Goal: Register for event/course

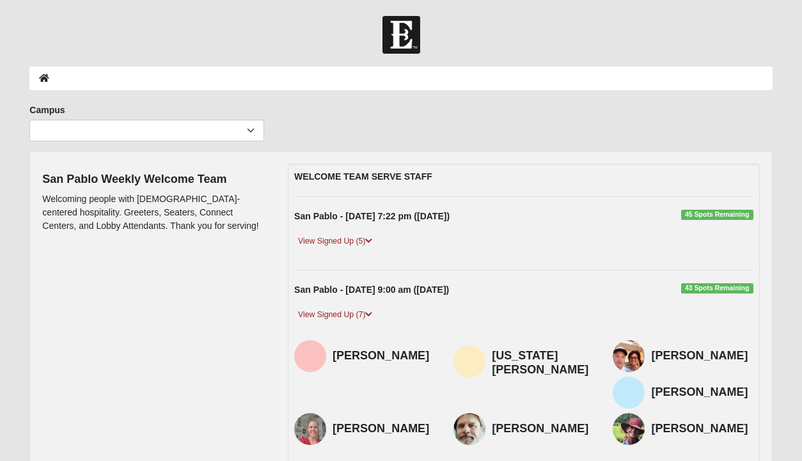
scroll to position [32, 0]
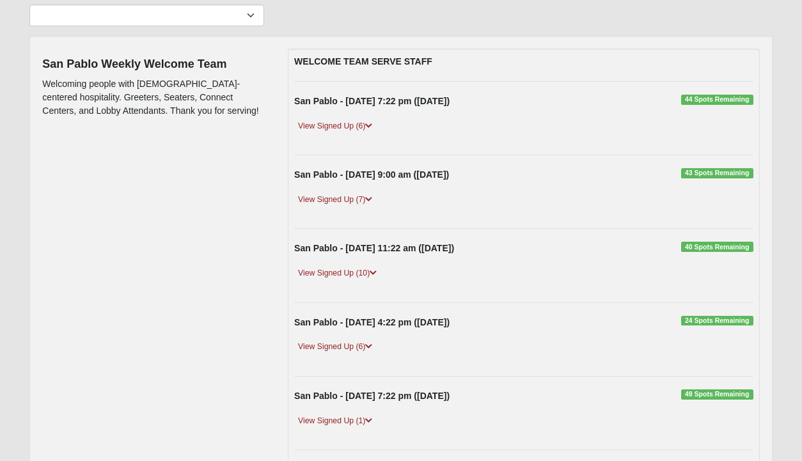
scroll to position [117, 0]
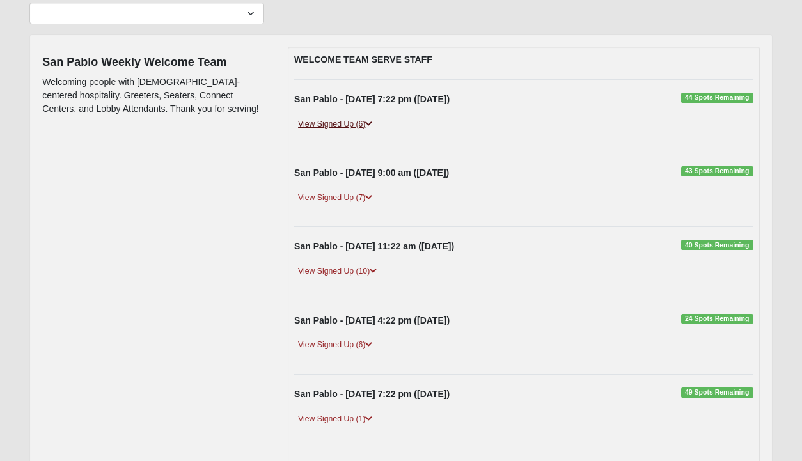
click at [354, 130] on link "View Signed Up (6)" at bounding box center [335, 124] width 82 height 13
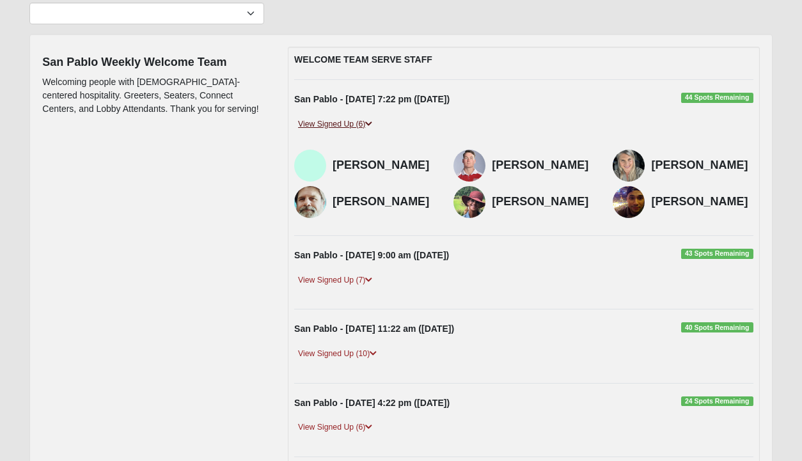
click at [354, 128] on link "View Signed Up (6)" at bounding box center [335, 124] width 82 height 13
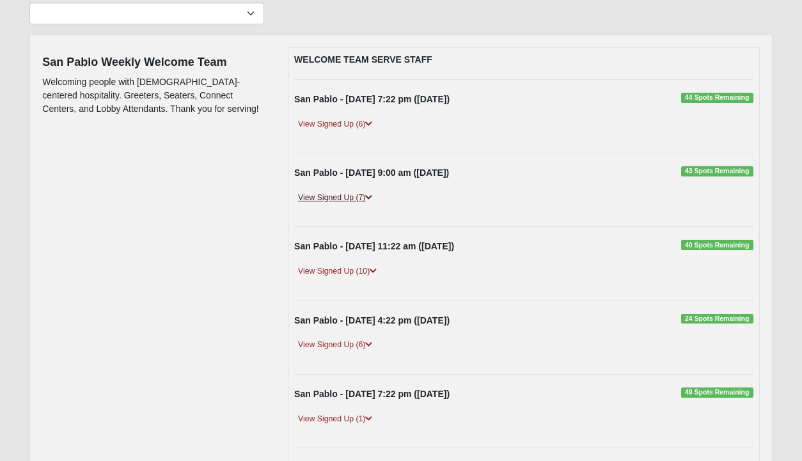
click at [347, 202] on link "View Signed Up (7)" at bounding box center [335, 197] width 82 height 13
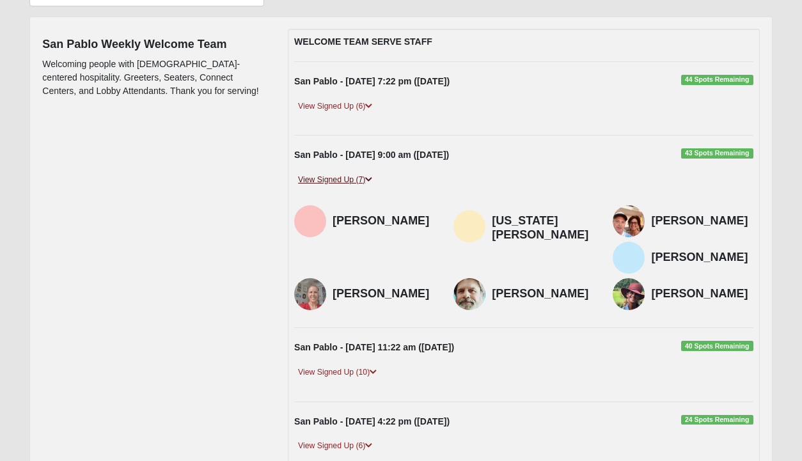
scroll to position [136, 0]
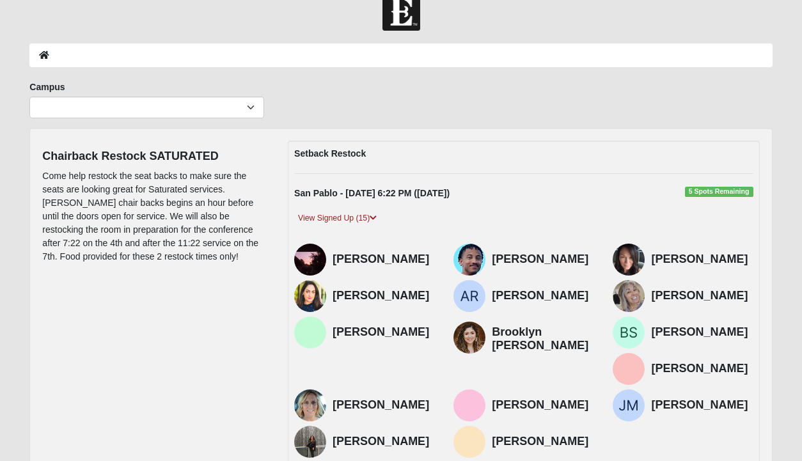
scroll to position [24, 0]
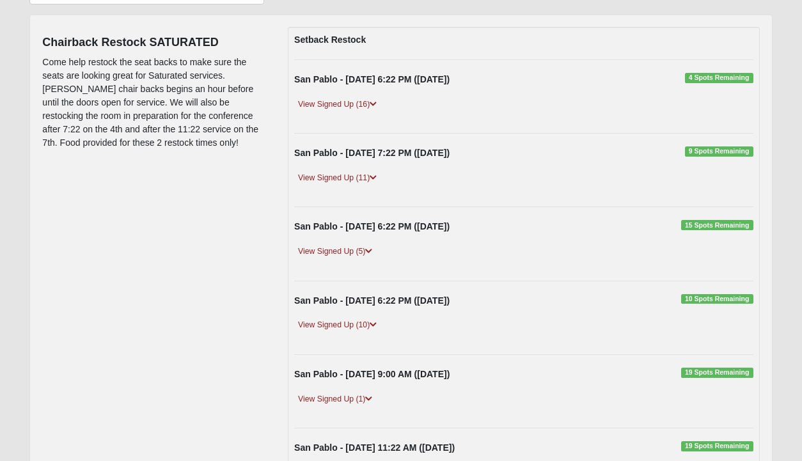
scroll to position [138, 0]
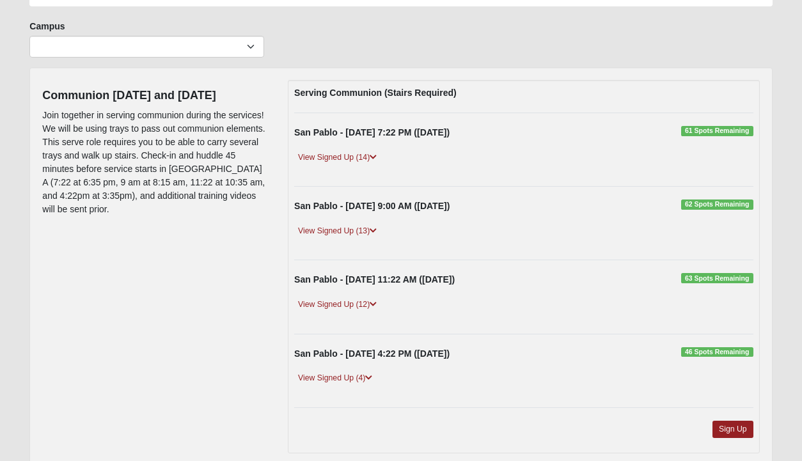
scroll to position [86, 0]
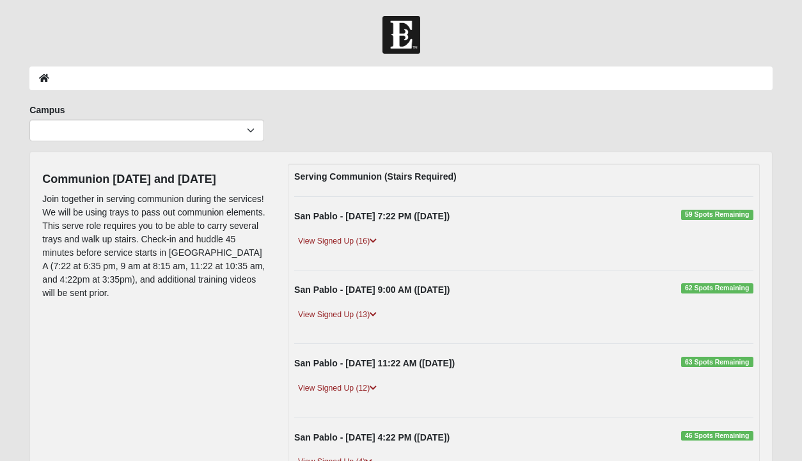
scroll to position [86, 0]
